Goal: Transaction & Acquisition: Obtain resource

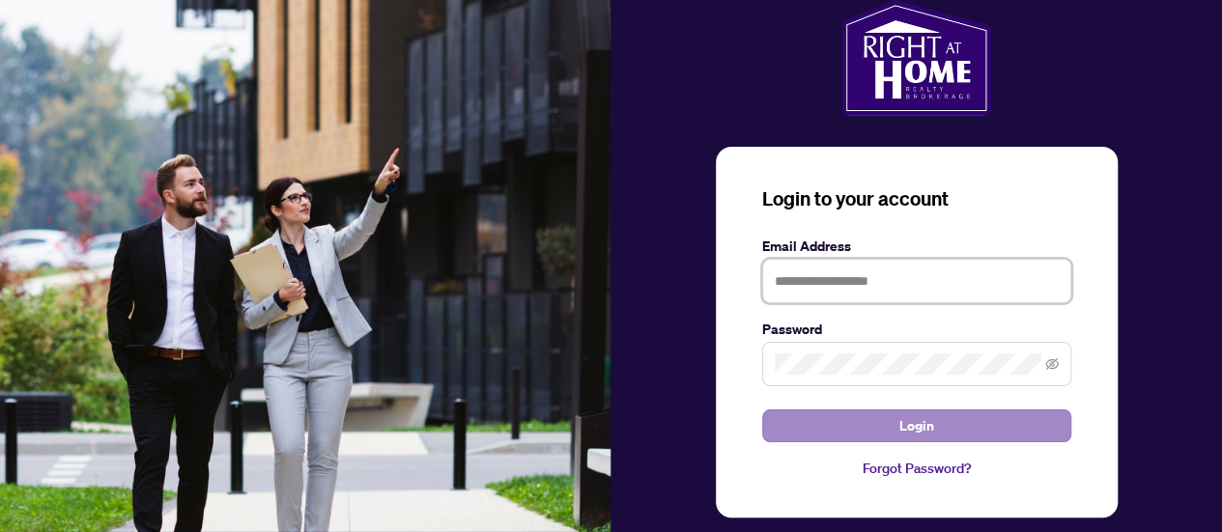
type input "**********"
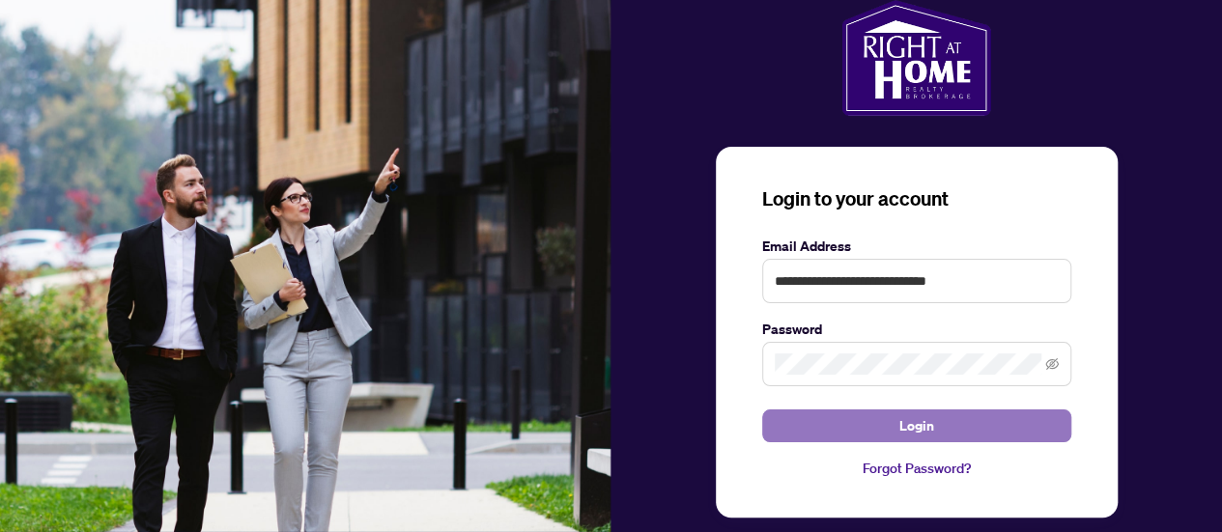
click at [838, 422] on button "Login" at bounding box center [916, 426] width 309 height 33
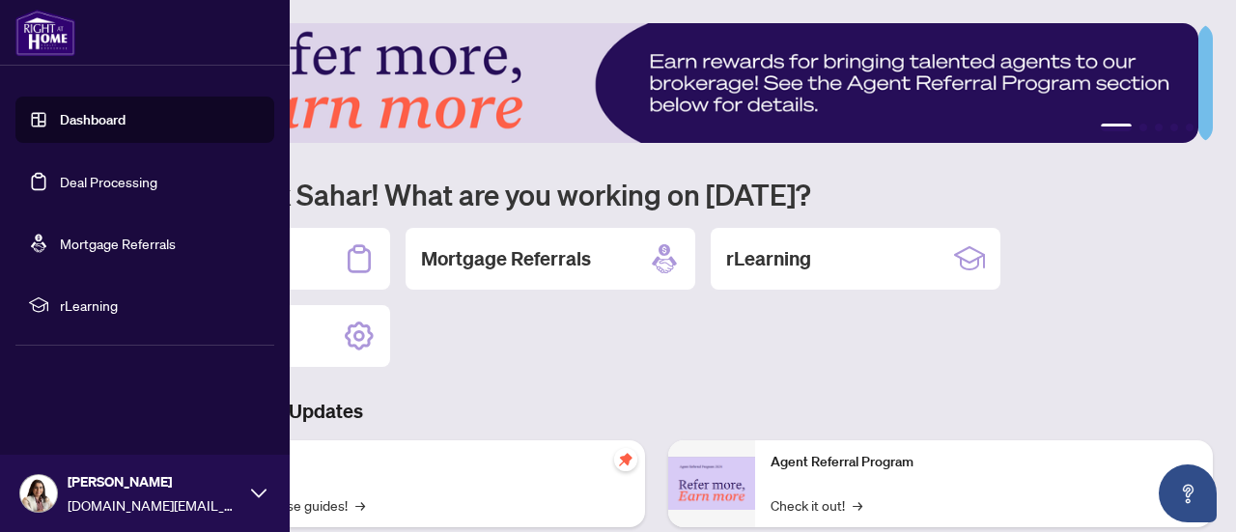
click at [115, 179] on link "Deal Processing" at bounding box center [109, 181] width 98 height 17
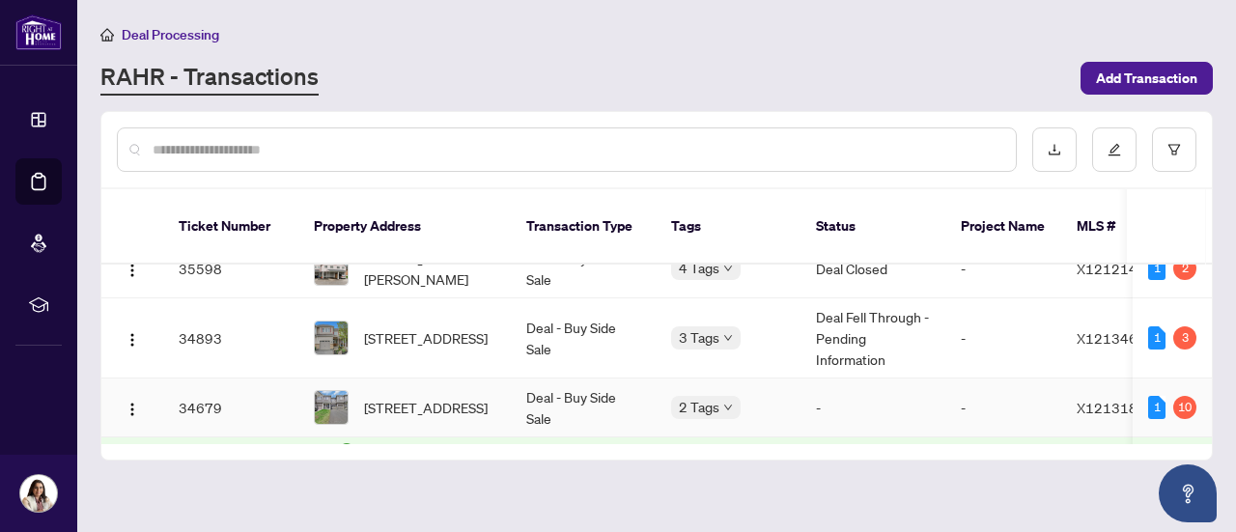
scroll to position [285, 0]
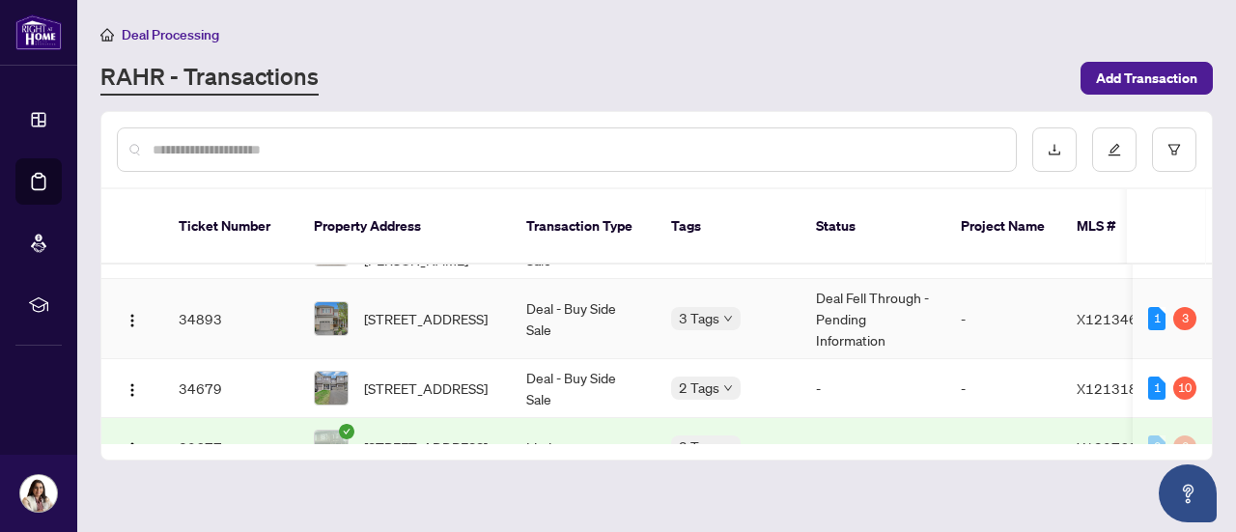
click at [618, 292] on td "Deal - Buy Side Sale" at bounding box center [583, 319] width 145 height 80
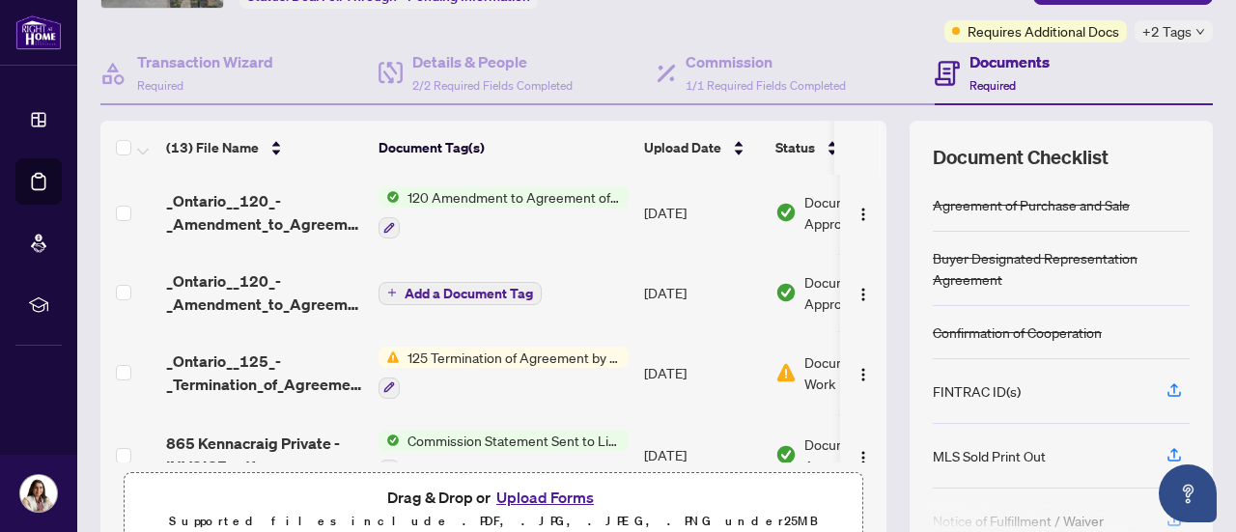
scroll to position [253, 0]
click at [468, 375] on div at bounding box center [504, 386] width 250 height 23
click at [721, 371] on td "[DATE]" at bounding box center [702, 371] width 131 height 83
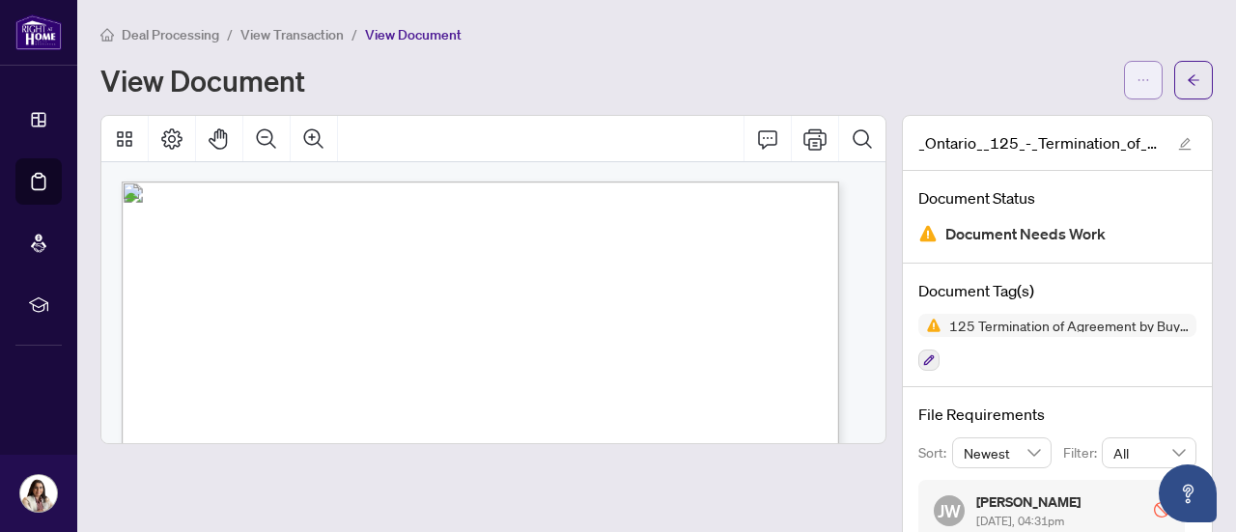
click at [1124, 92] on button "button" at bounding box center [1143, 80] width 39 height 39
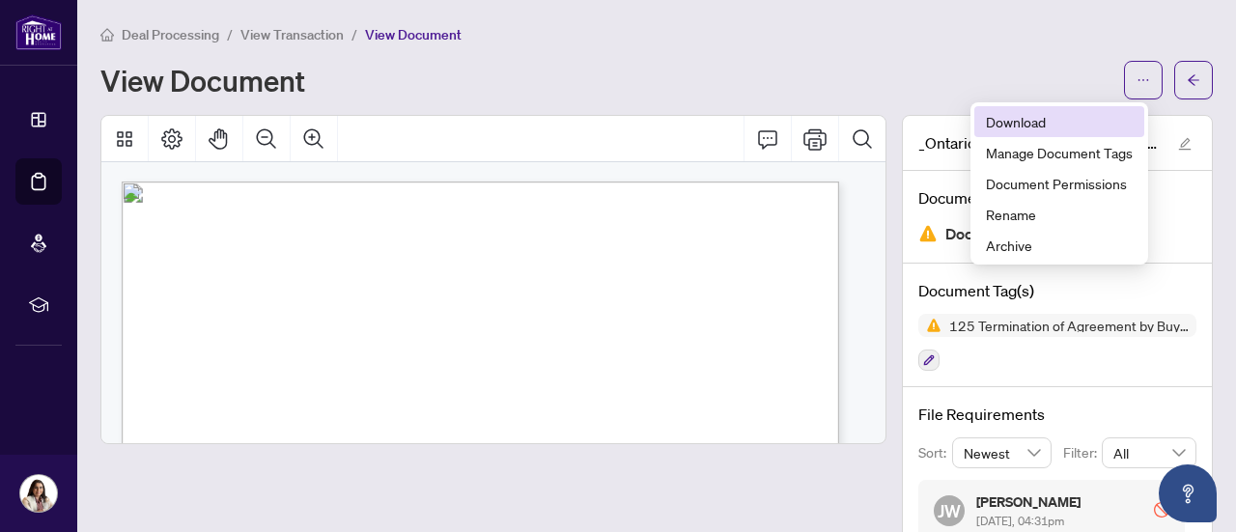
click at [1045, 121] on span "Download" at bounding box center [1059, 121] width 147 height 21
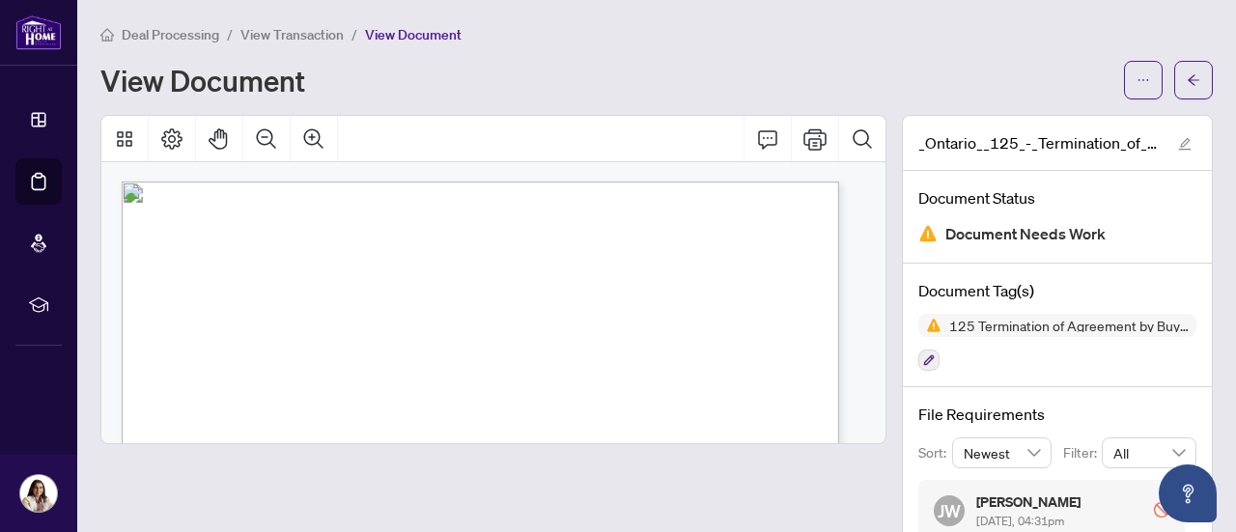
click at [288, 43] on li "View Transaction" at bounding box center [292, 34] width 103 height 22
click at [300, 36] on span "View Transaction" at bounding box center [292, 34] width 103 height 17
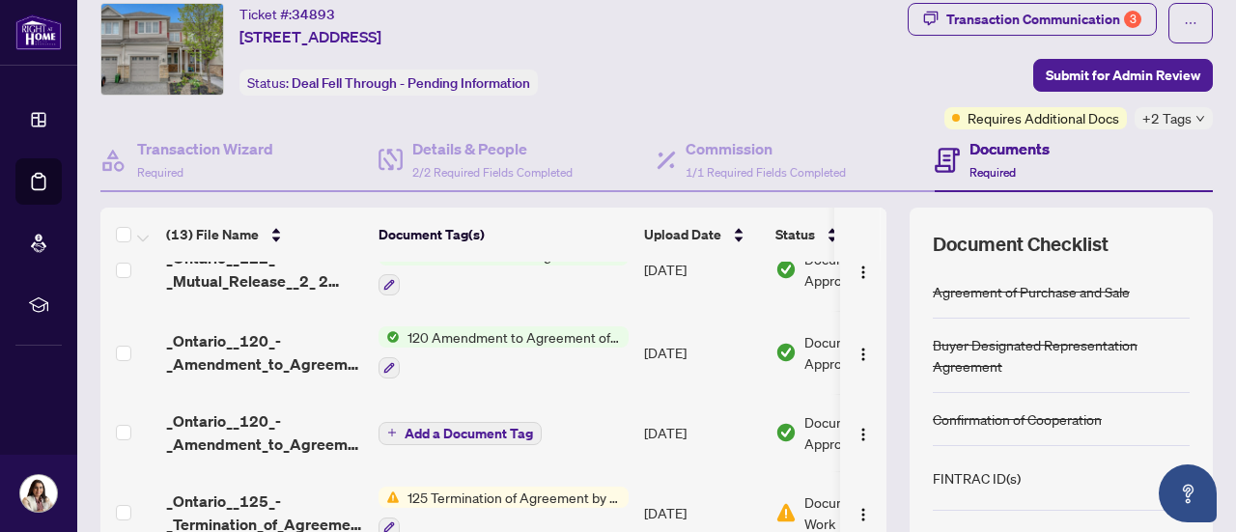
scroll to position [177, 0]
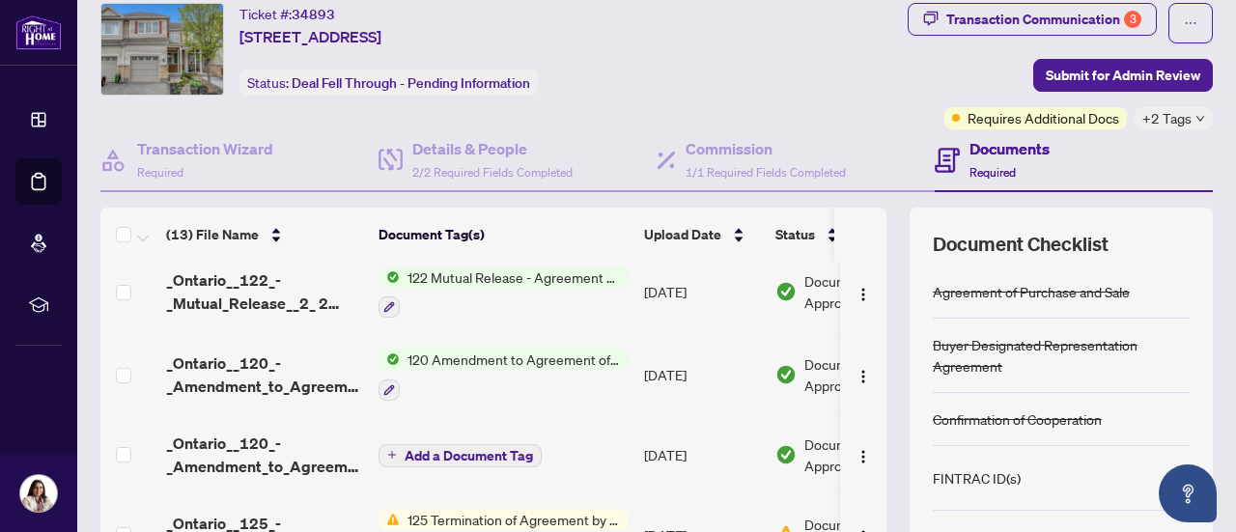
click at [580, 298] on div at bounding box center [504, 307] width 250 height 23
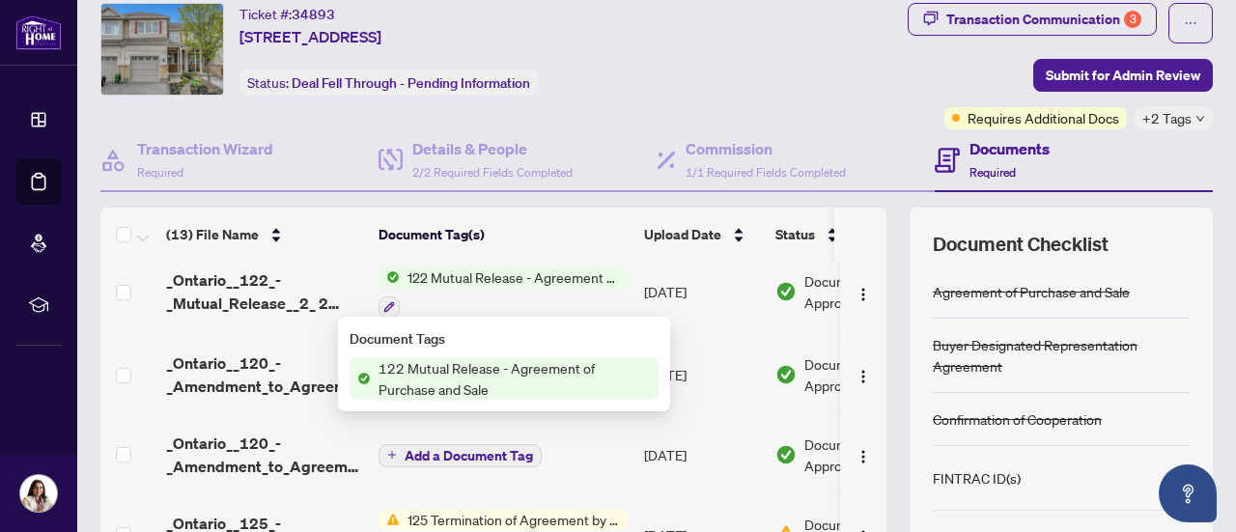
click at [606, 298] on div at bounding box center [504, 307] width 250 height 23
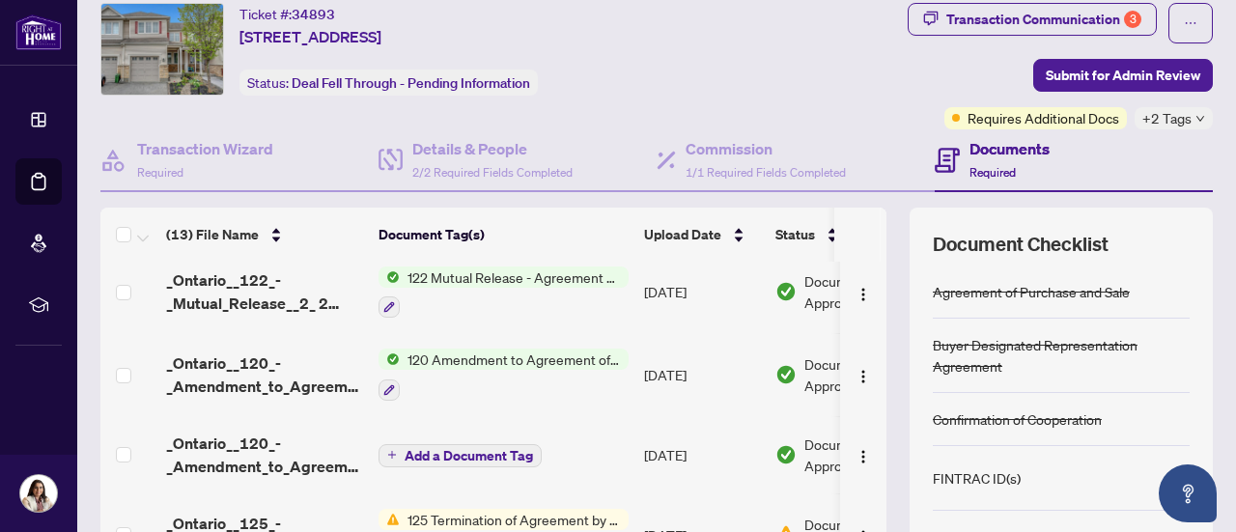
click at [691, 298] on td "[DATE]" at bounding box center [702, 292] width 131 height 83
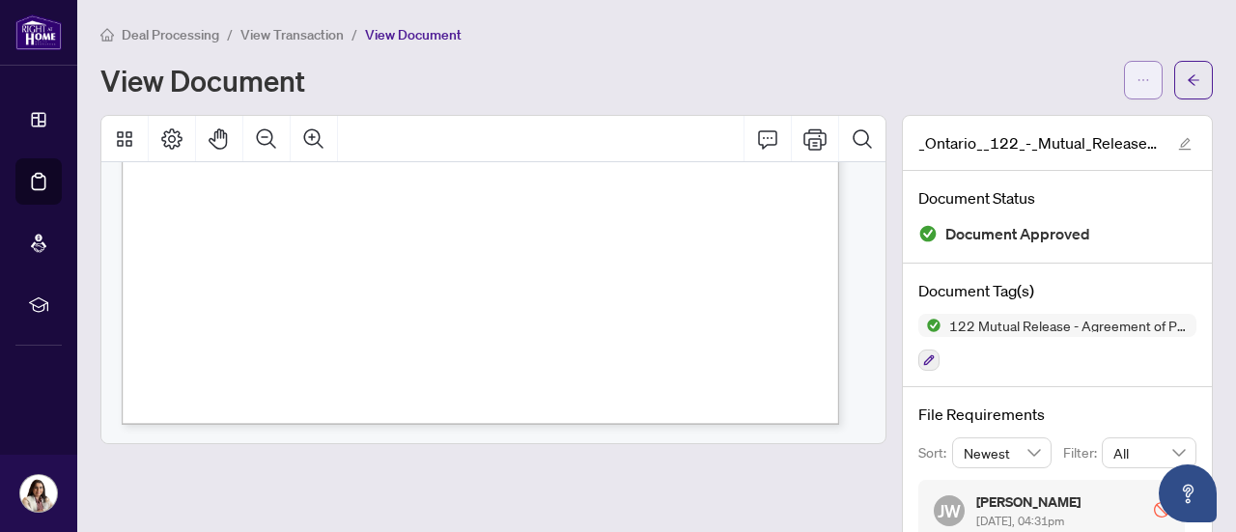
click at [1137, 83] on icon "ellipsis" at bounding box center [1144, 80] width 14 height 14
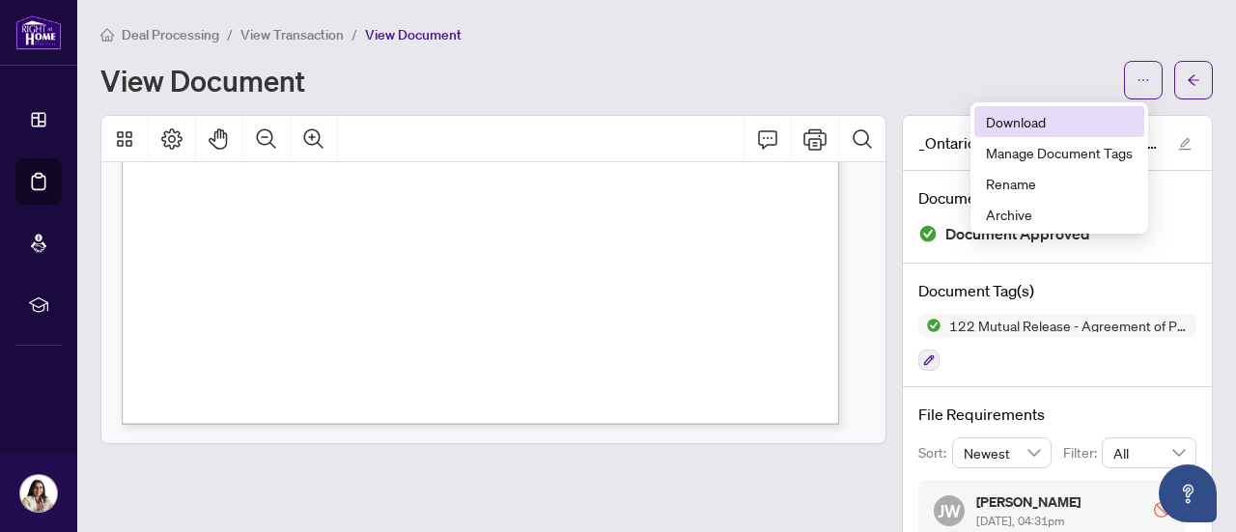
click at [1067, 111] on span "Download" at bounding box center [1059, 121] width 147 height 21
